Goal: Navigation & Orientation: Find specific page/section

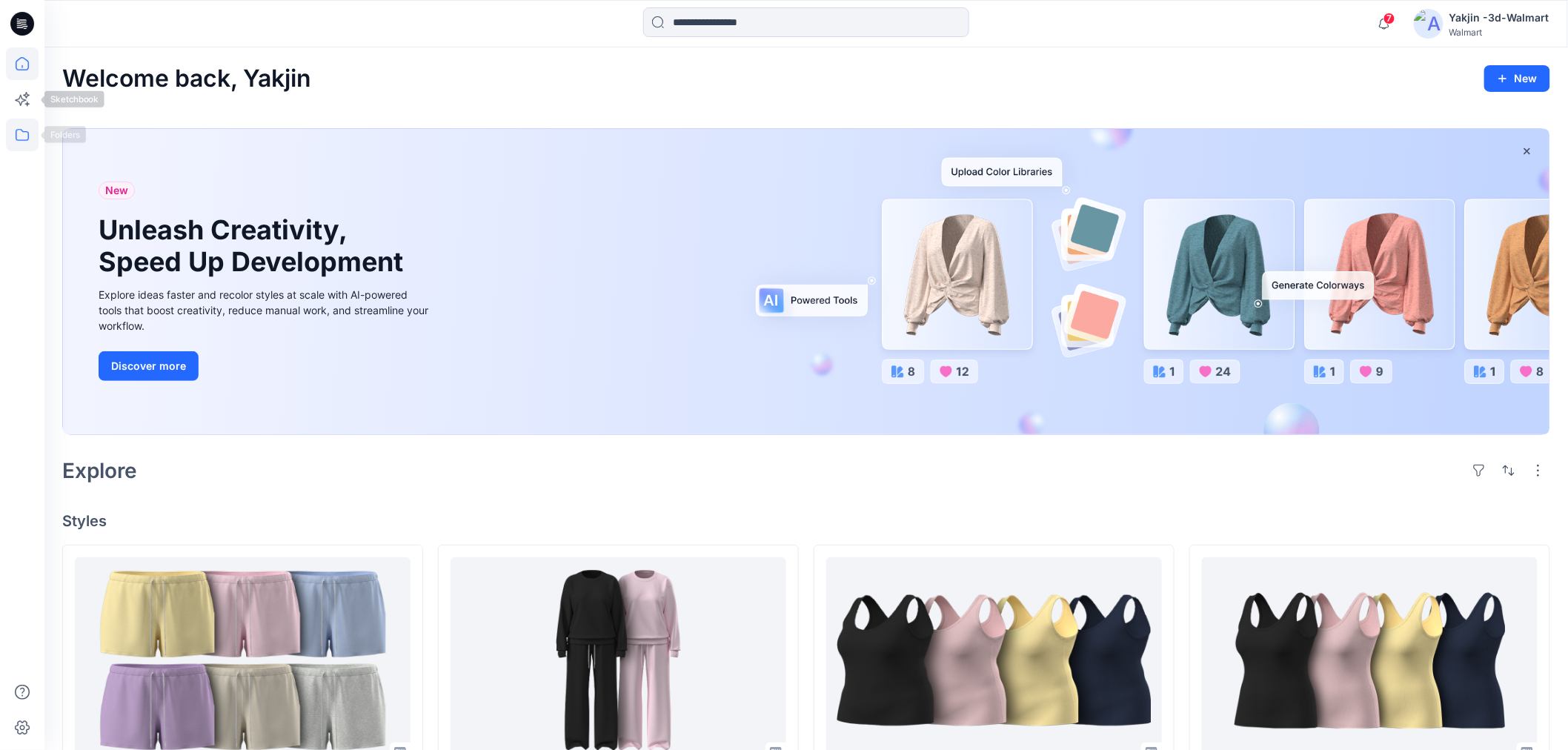
click at [25, 122] on icon at bounding box center [22, 135] width 32 height 32
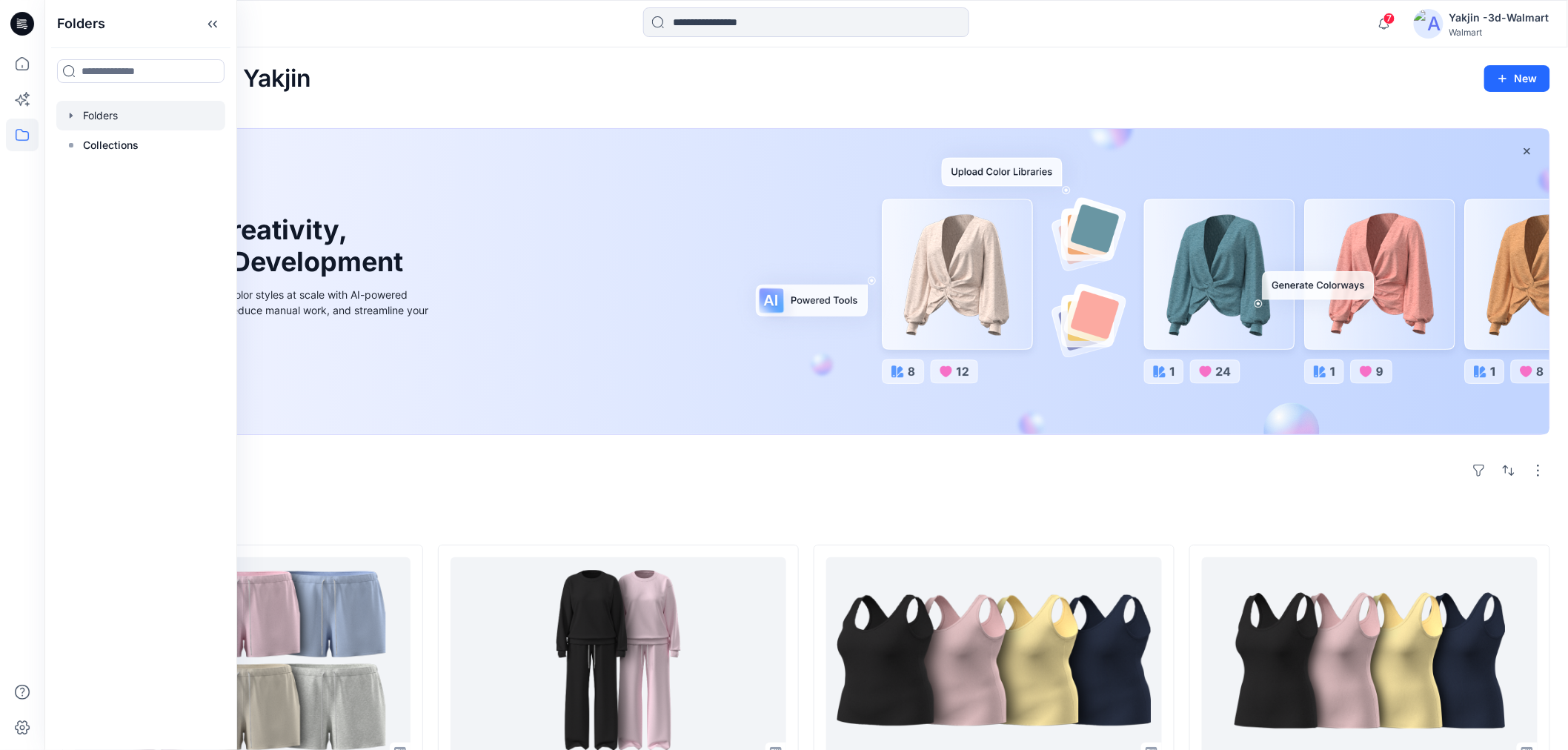
click at [138, 128] on div at bounding box center [140, 116] width 169 height 30
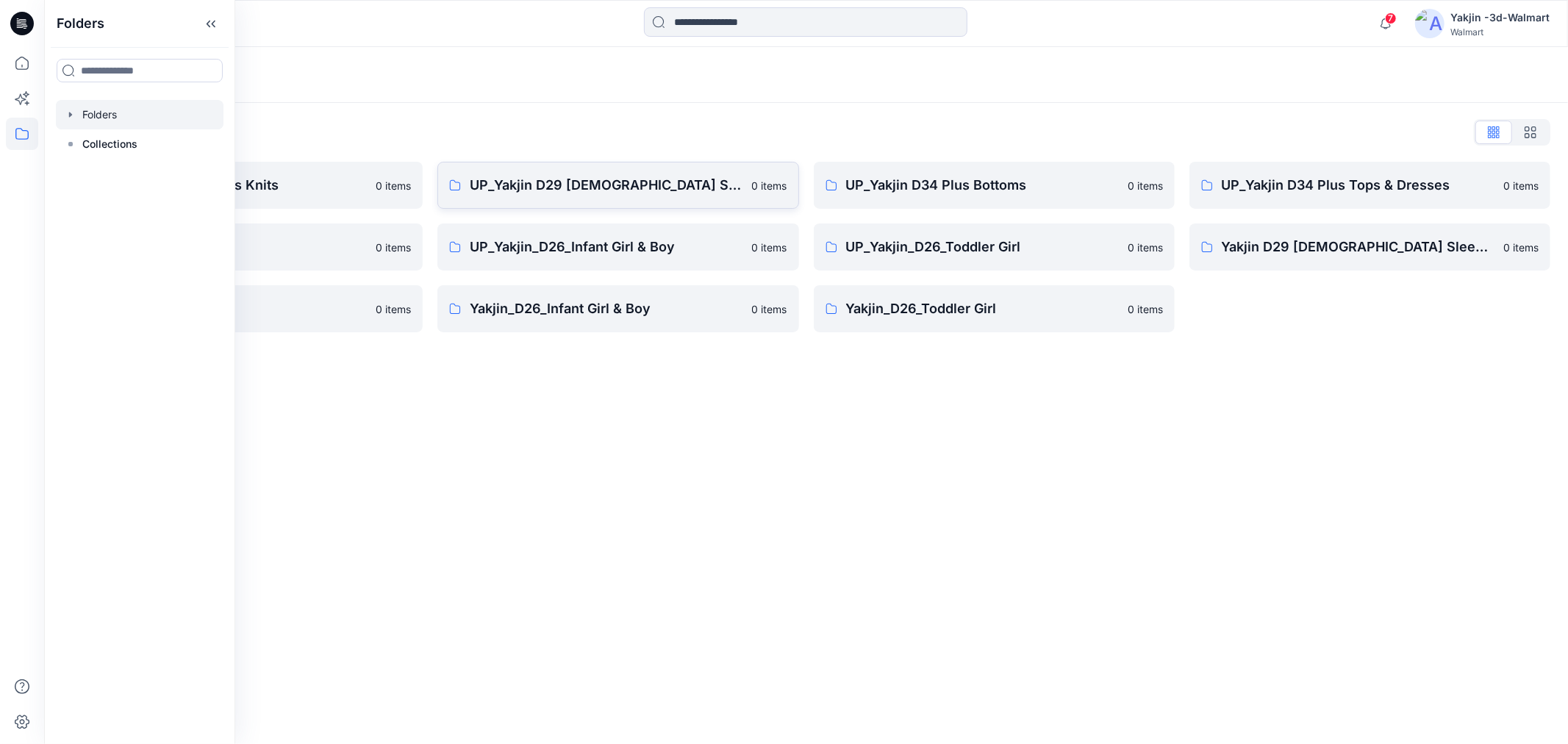
click at [659, 193] on p "UP_Yakjin D29 [DEMOGRAPHIC_DATA] Sleep" at bounding box center [605, 186] width 272 height 20
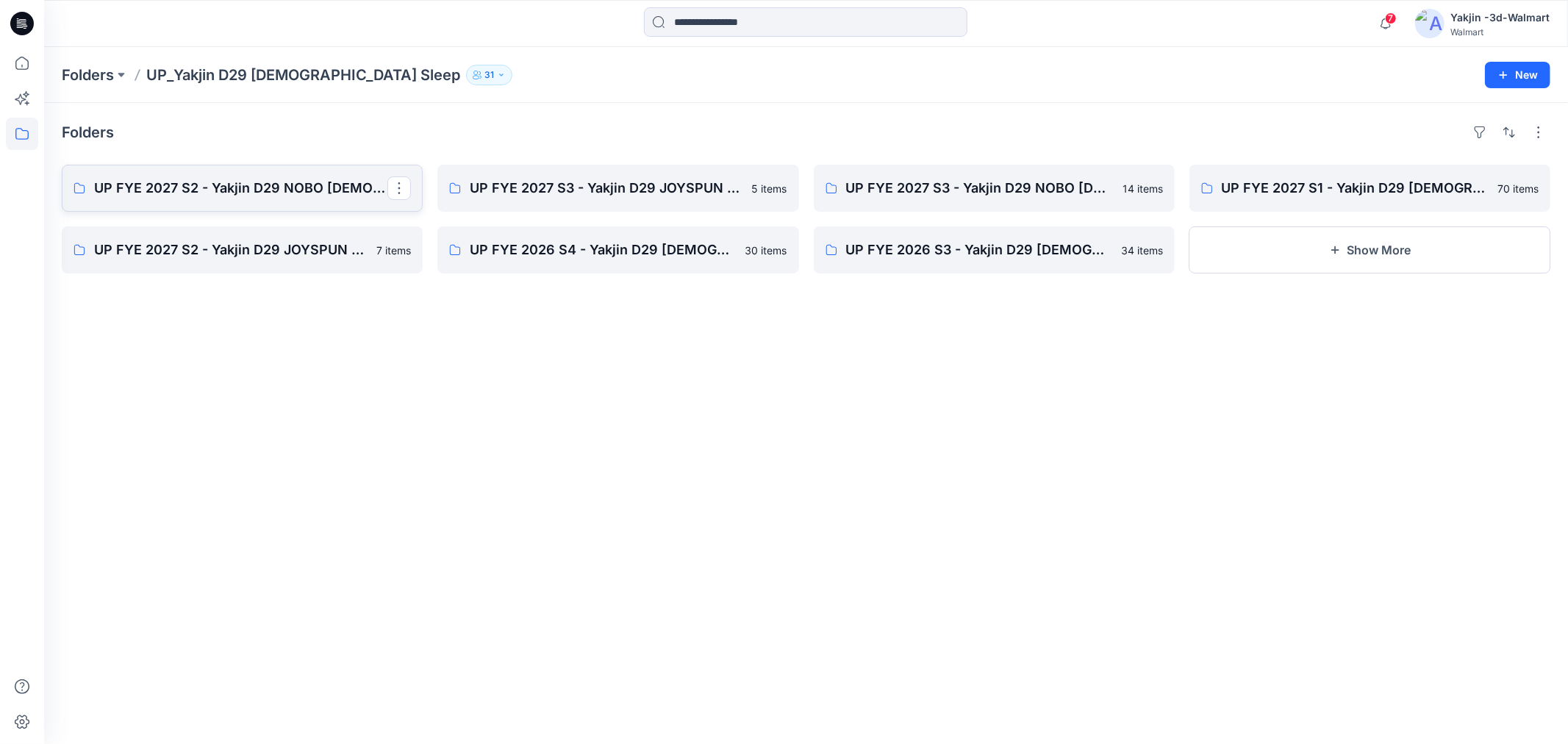
click at [269, 192] on p "UP FYE 2027 S2 - Yakjin D29 NOBO [DEMOGRAPHIC_DATA] Sleepwear" at bounding box center [241, 188] width 293 height 20
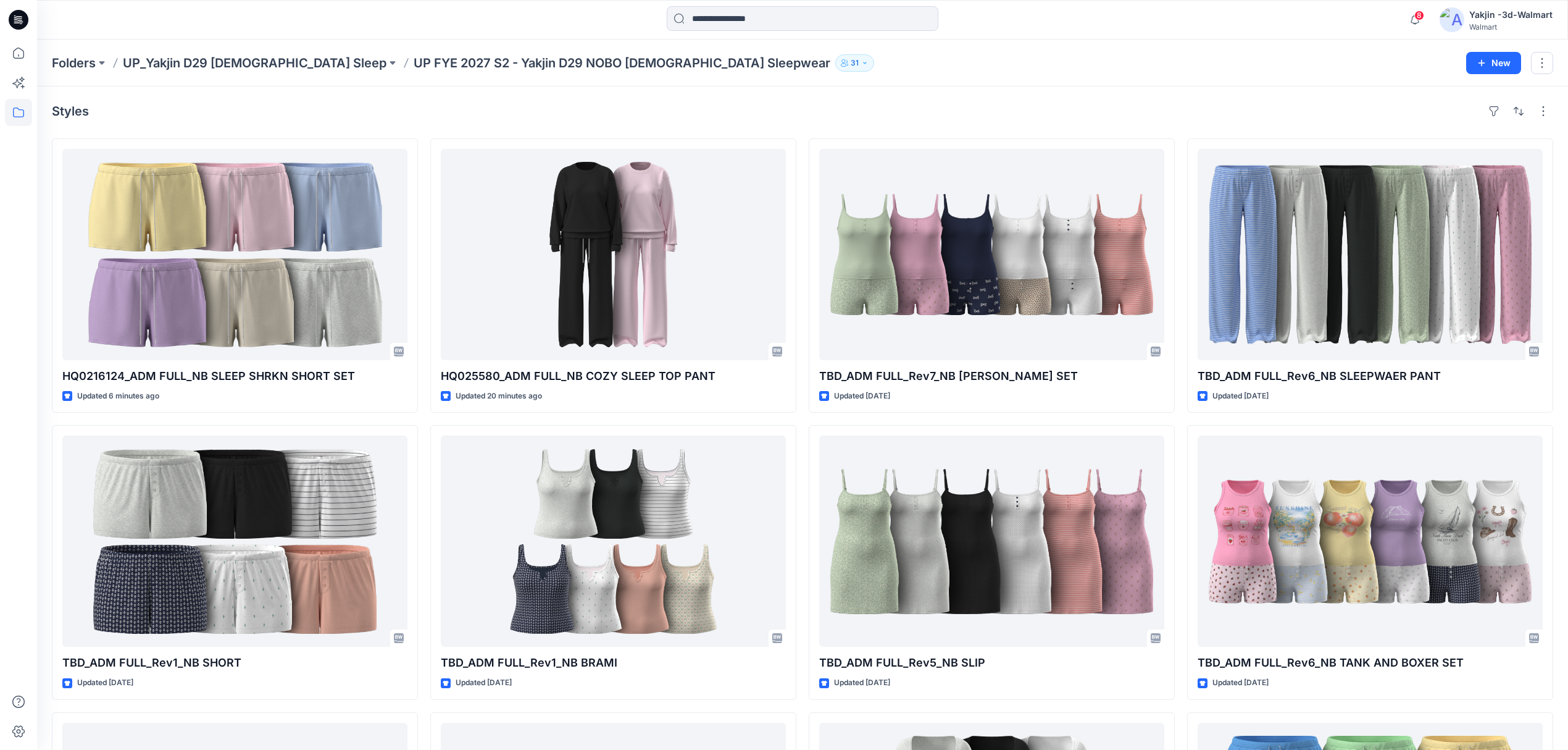
click at [909, 75] on div "Folders UP_Yakjin D29 [DEMOGRAPHIC_DATA] Sleep UP FYE 2027 S2 - Yakjin D29 NOBO…" at bounding box center [802, 63] width 1530 height 47
click at [248, 65] on p "UP_Yakjin D29 [DEMOGRAPHIC_DATA] Sleep" at bounding box center [255, 63] width 263 height 17
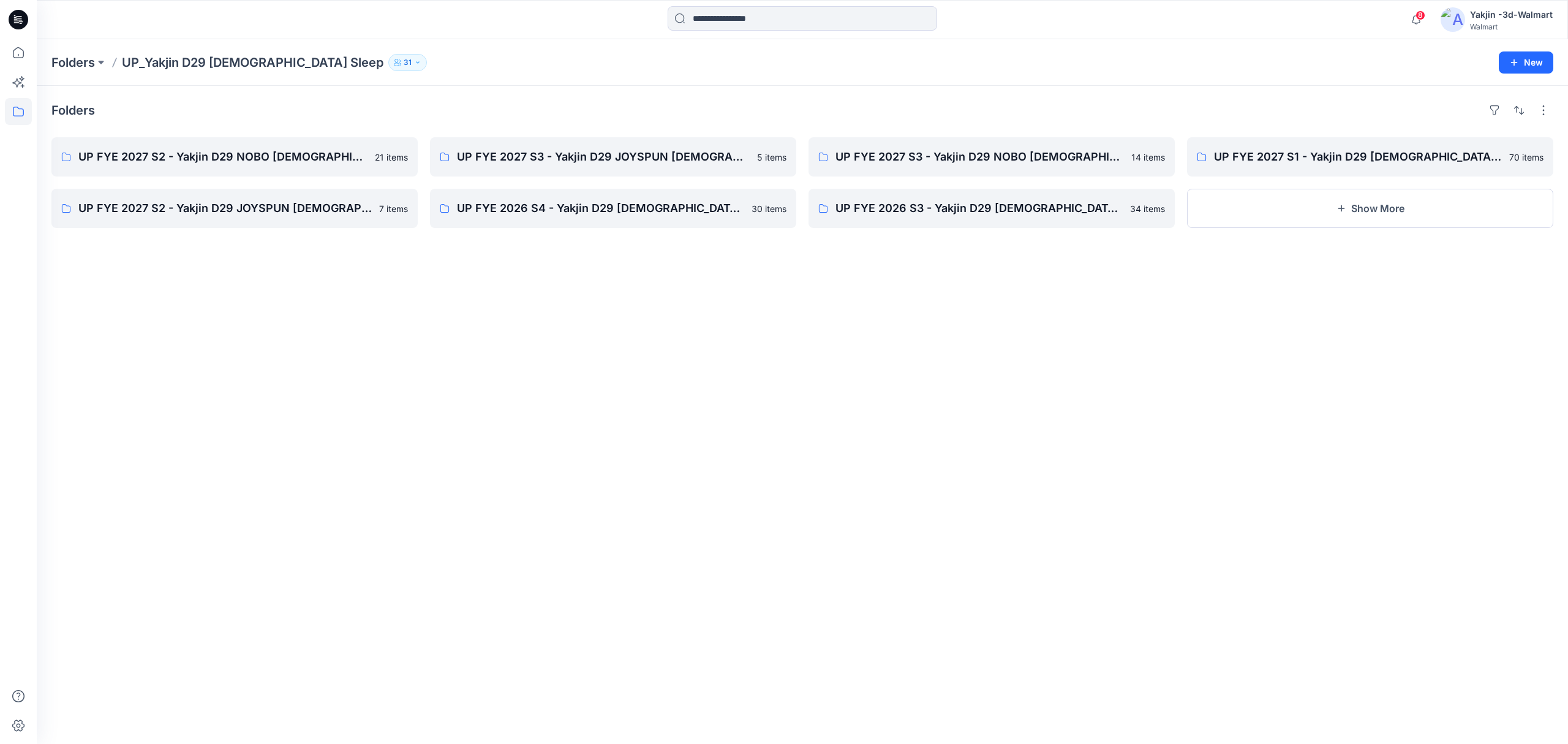
click at [1041, 463] on div "Folders UP FYE 2027 S2 - Yakjin D29 NOBO [DEMOGRAPHIC_DATA] Sleepwear 21 items …" at bounding box center [802, 415] width 1531 height 658
